Goal: Complete application form

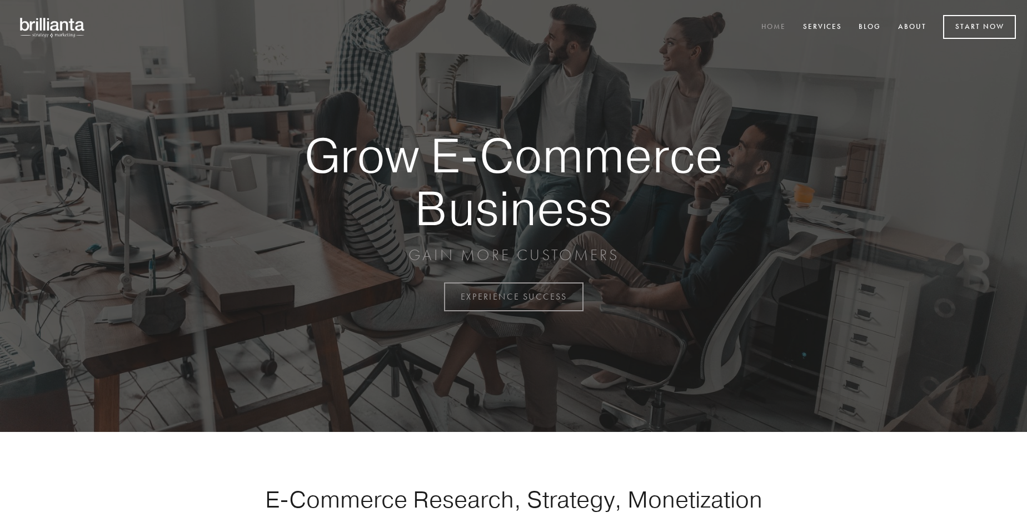
scroll to position [2912, 0]
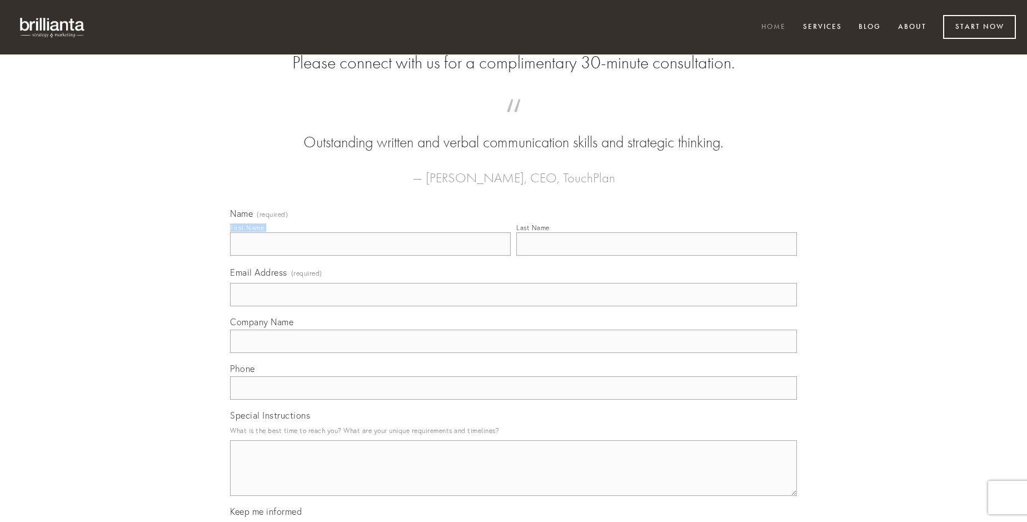
type input "[PERSON_NAME]"
click at [656, 256] on input "Last Name" at bounding box center [656, 243] width 281 height 23
type input "[PERSON_NAME]"
click at [513, 306] on input "Email Address (required)" at bounding box center [513, 294] width 567 height 23
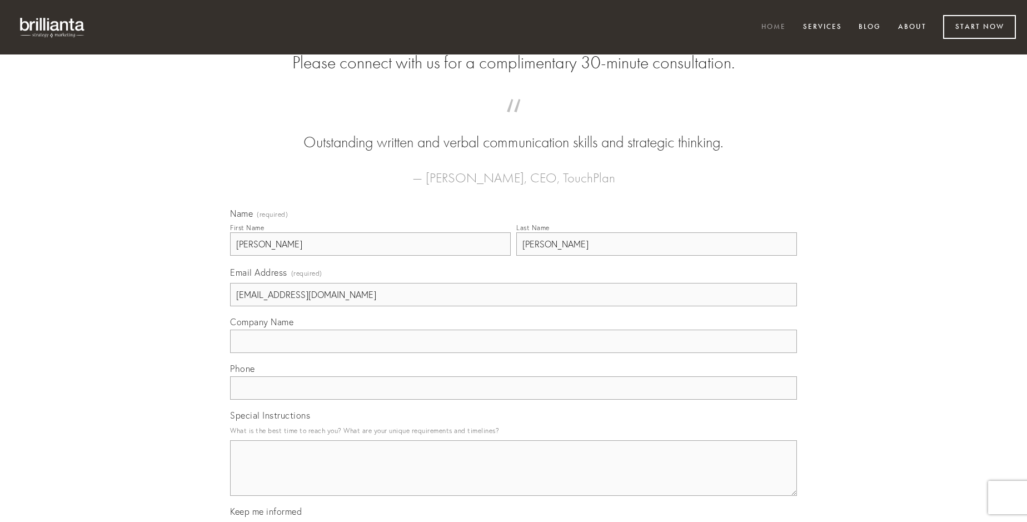
type input "[EMAIL_ADDRESS][DOMAIN_NAME]"
click at [513, 353] on input "Company Name" at bounding box center [513, 340] width 567 height 23
type input "avaritia"
click at [513, 399] on input "text" at bounding box center [513, 387] width 567 height 23
click at [513, 478] on textarea "Special Instructions" at bounding box center [513, 468] width 567 height 56
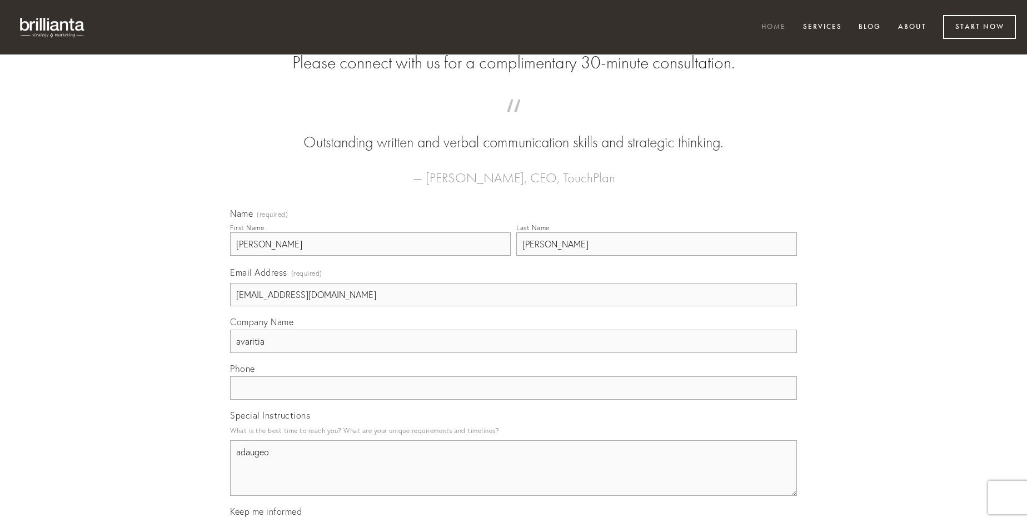
type textarea "adaugeo"
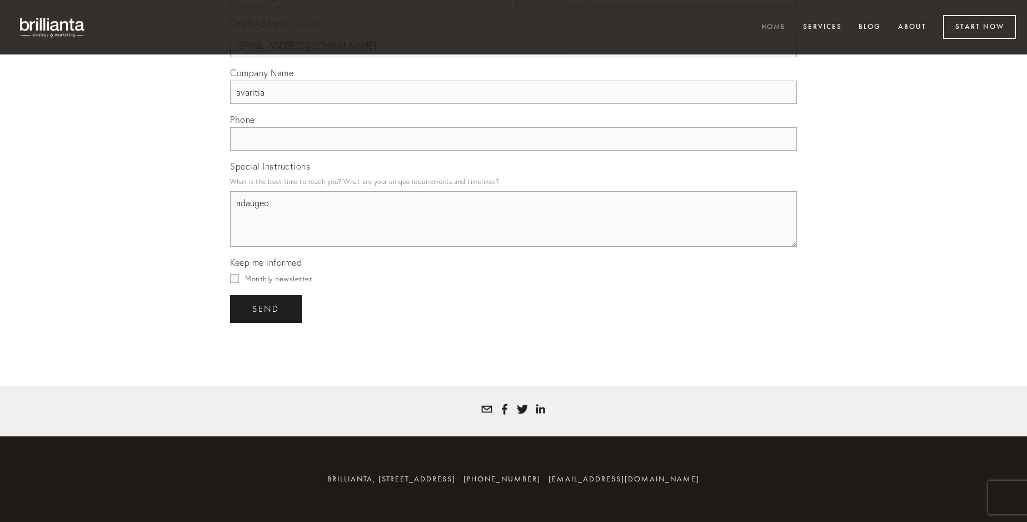
click at [267, 308] on span "send" at bounding box center [265, 309] width 27 height 10
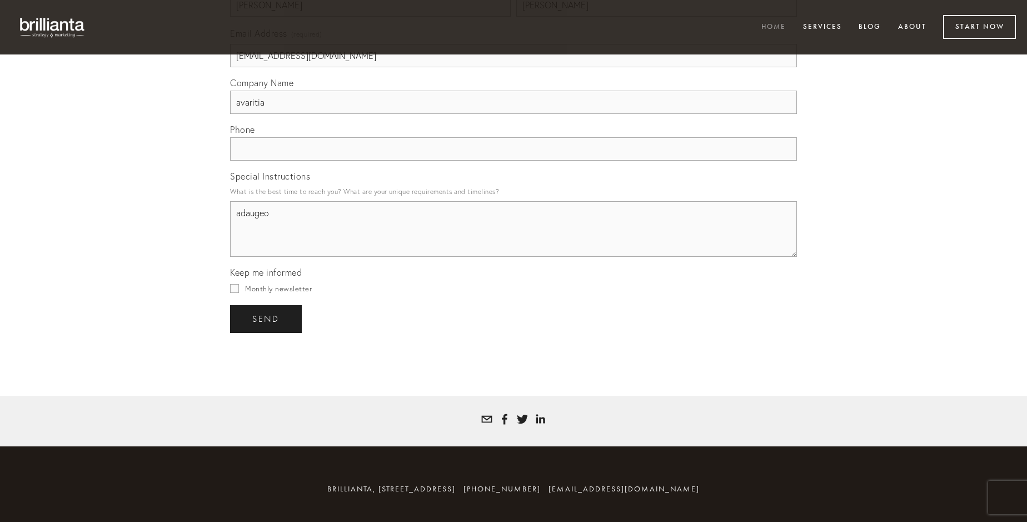
scroll to position [2880, 0]
